Goal: Navigation & Orientation: Find specific page/section

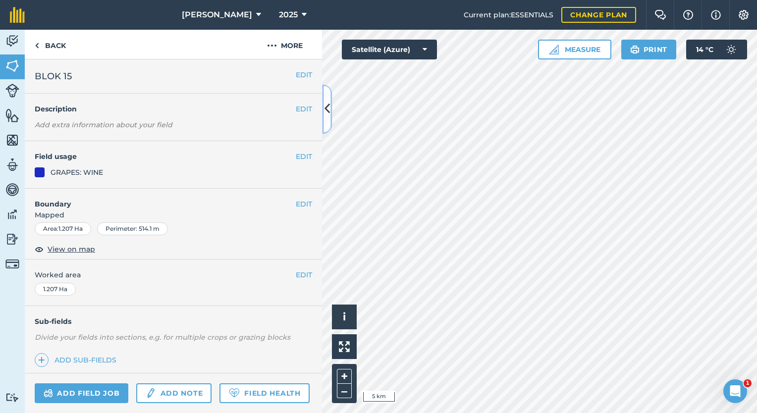
click at [325, 112] on icon at bounding box center [327, 109] width 5 height 17
